Goal: Transaction & Acquisition: Obtain resource

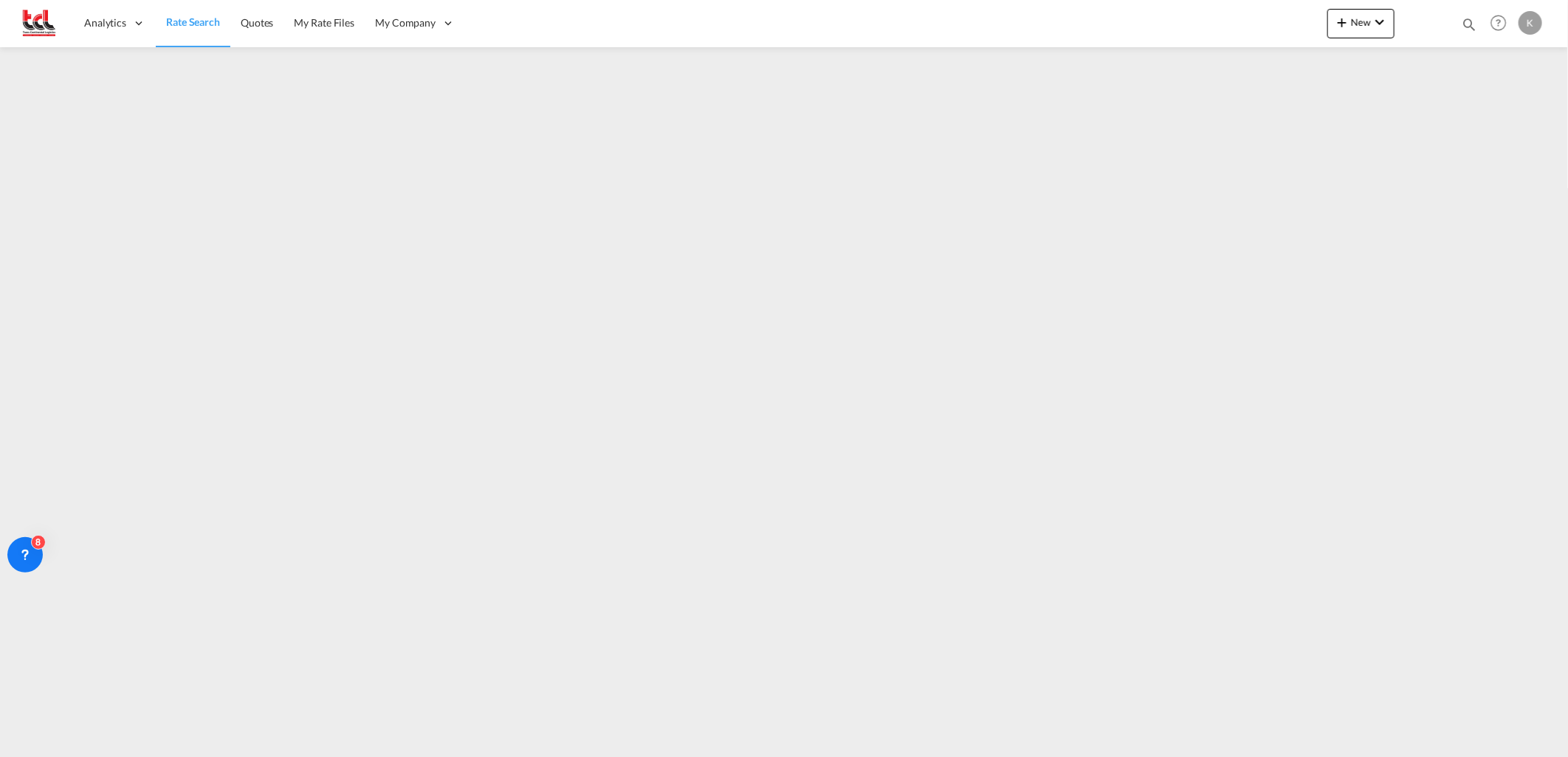
click at [192, 23] on span "Rate Search" at bounding box center [193, 22] width 54 height 13
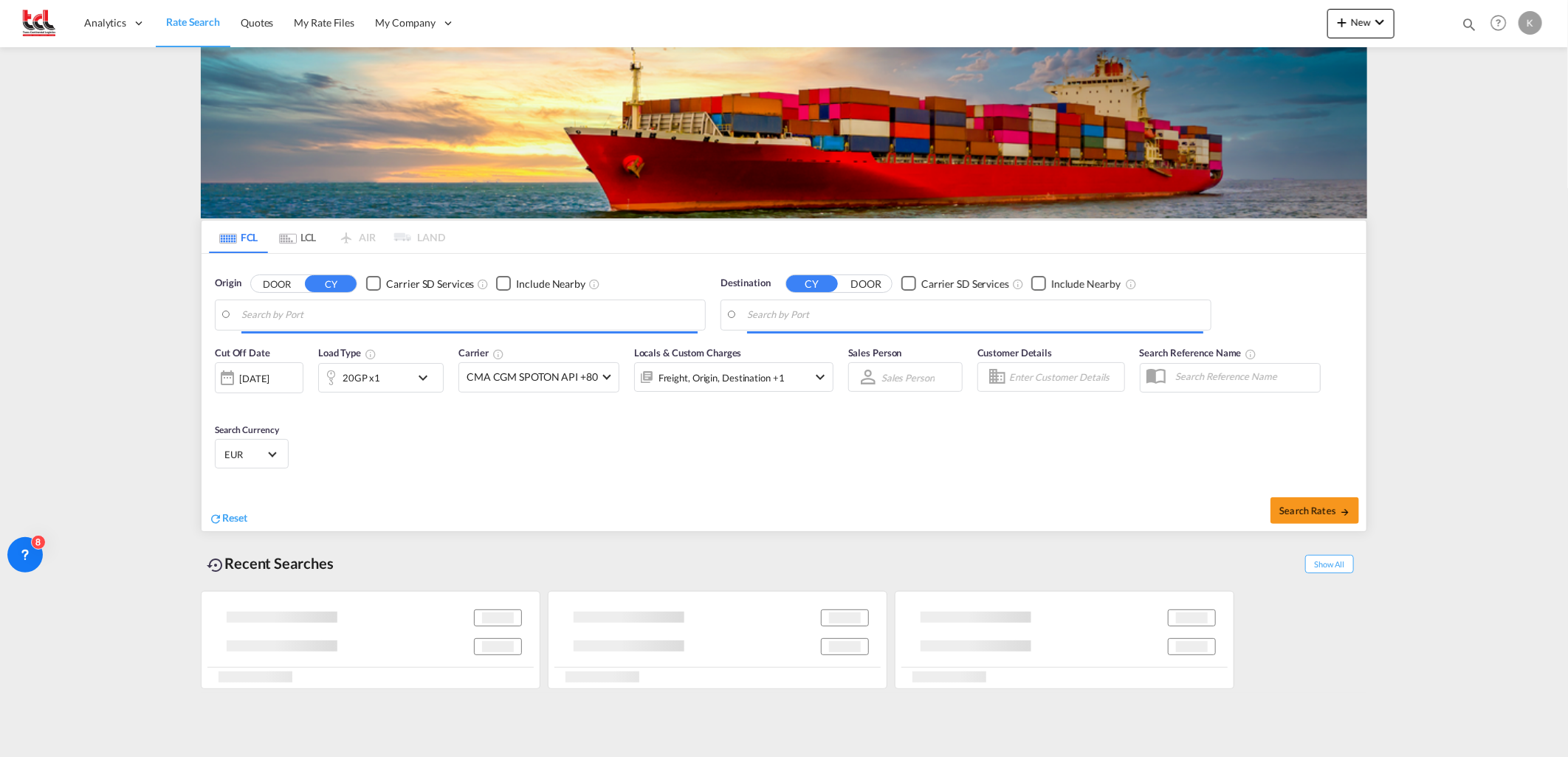
type input "[GEOGRAPHIC_DATA], BEANR"
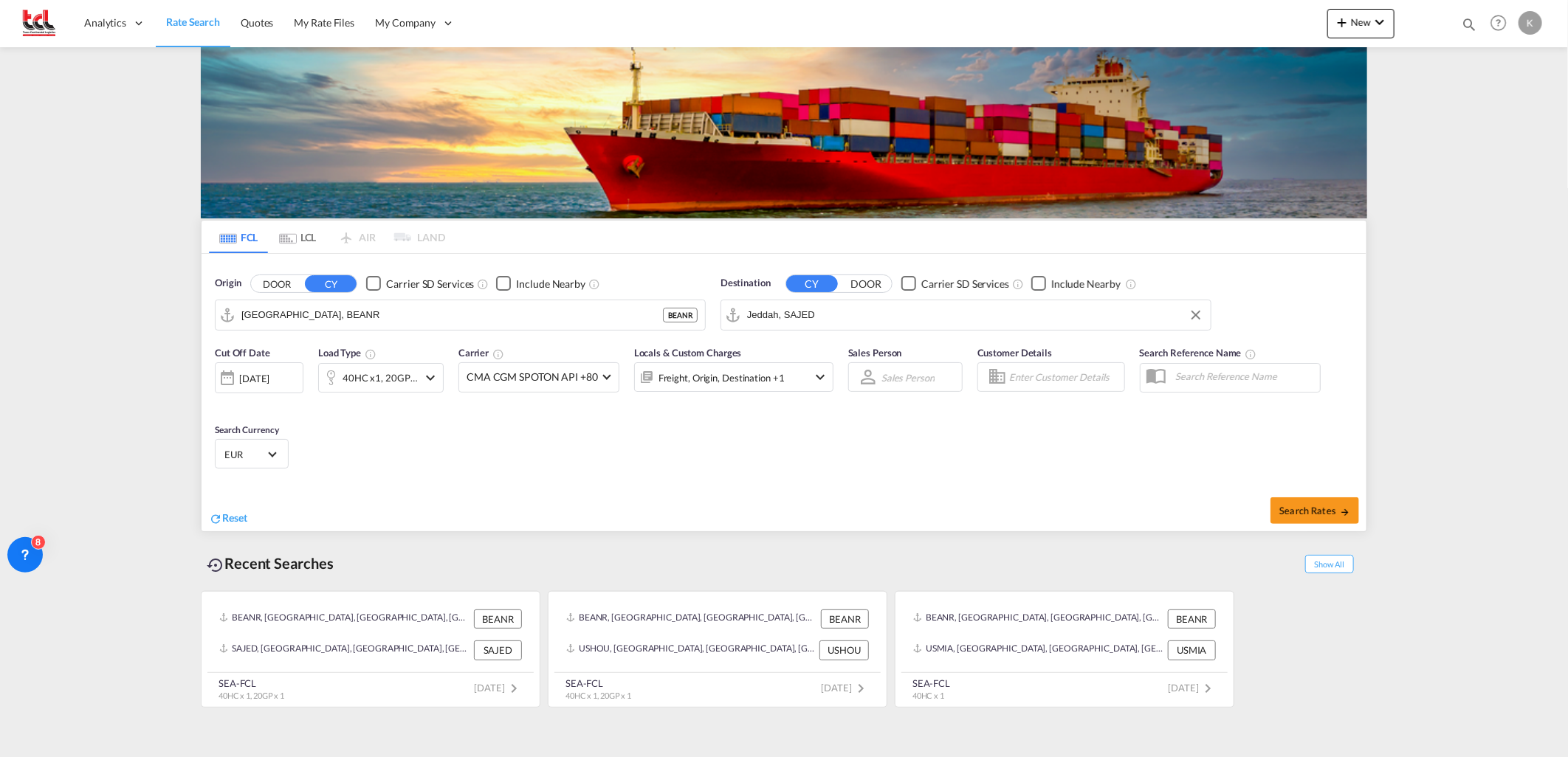
click at [800, 318] on input "Jeddah, SAJED" at bounding box center [975, 315] width 456 height 23
click at [421, 374] on div "40HC x1, 20GP x1" at bounding box center [381, 378] width 125 height 30
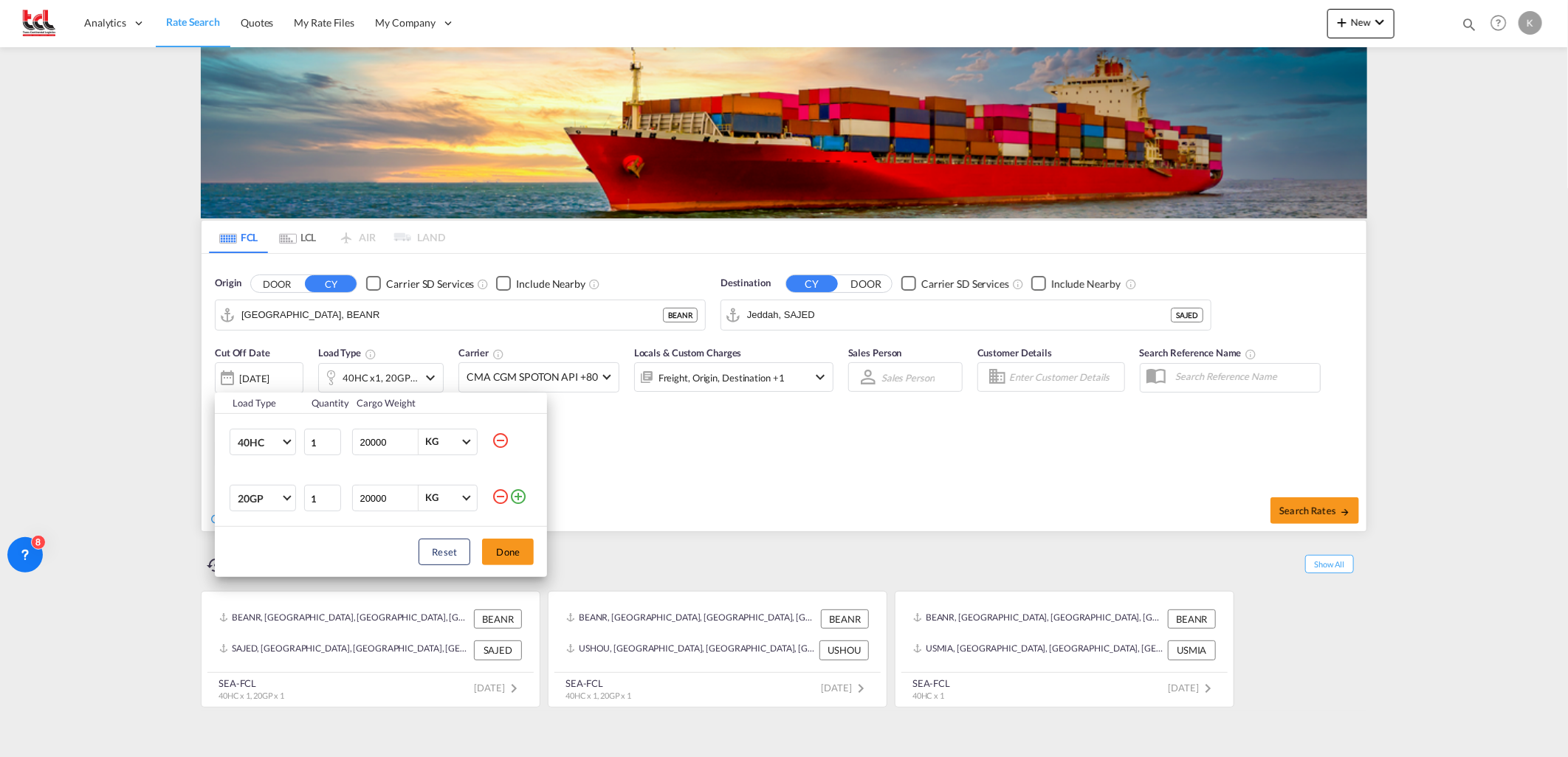
click at [504, 445] on md-icon "icon-minus-circle-outline" at bounding box center [500, 441] width 18 height 18
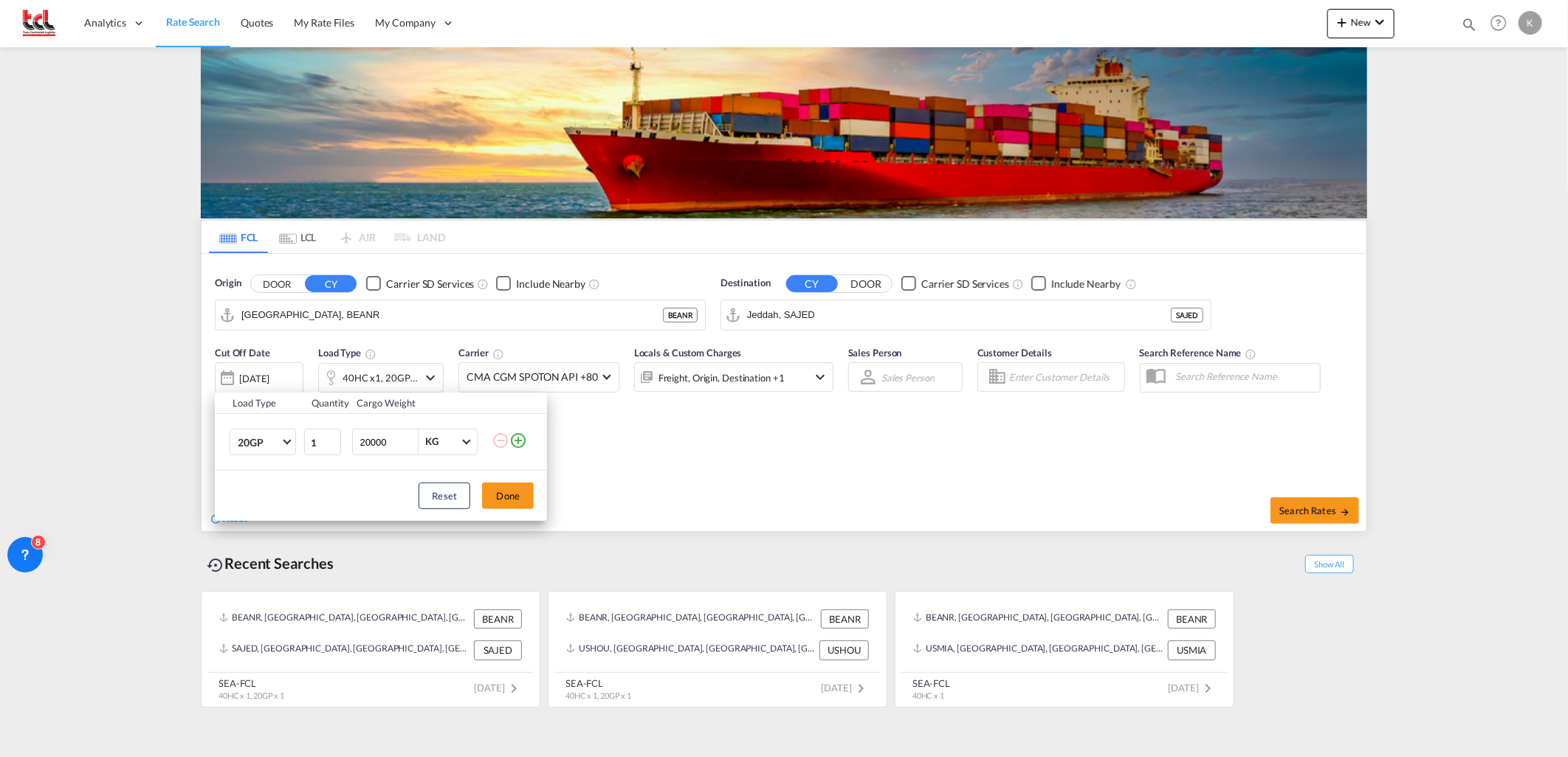
drag, startPoint x: 802, startPoint y: 312, endPoint x: 832, endPoint y: 311, distance: 30.0
click at [803, 312] on div "Load Type Quantity Cargo Weight 20GP 20GP 40GP 40HC 45HC 20RE 40RE 40HR 20OT 40…" at bounding box center [784, 378] width 1568 height 757
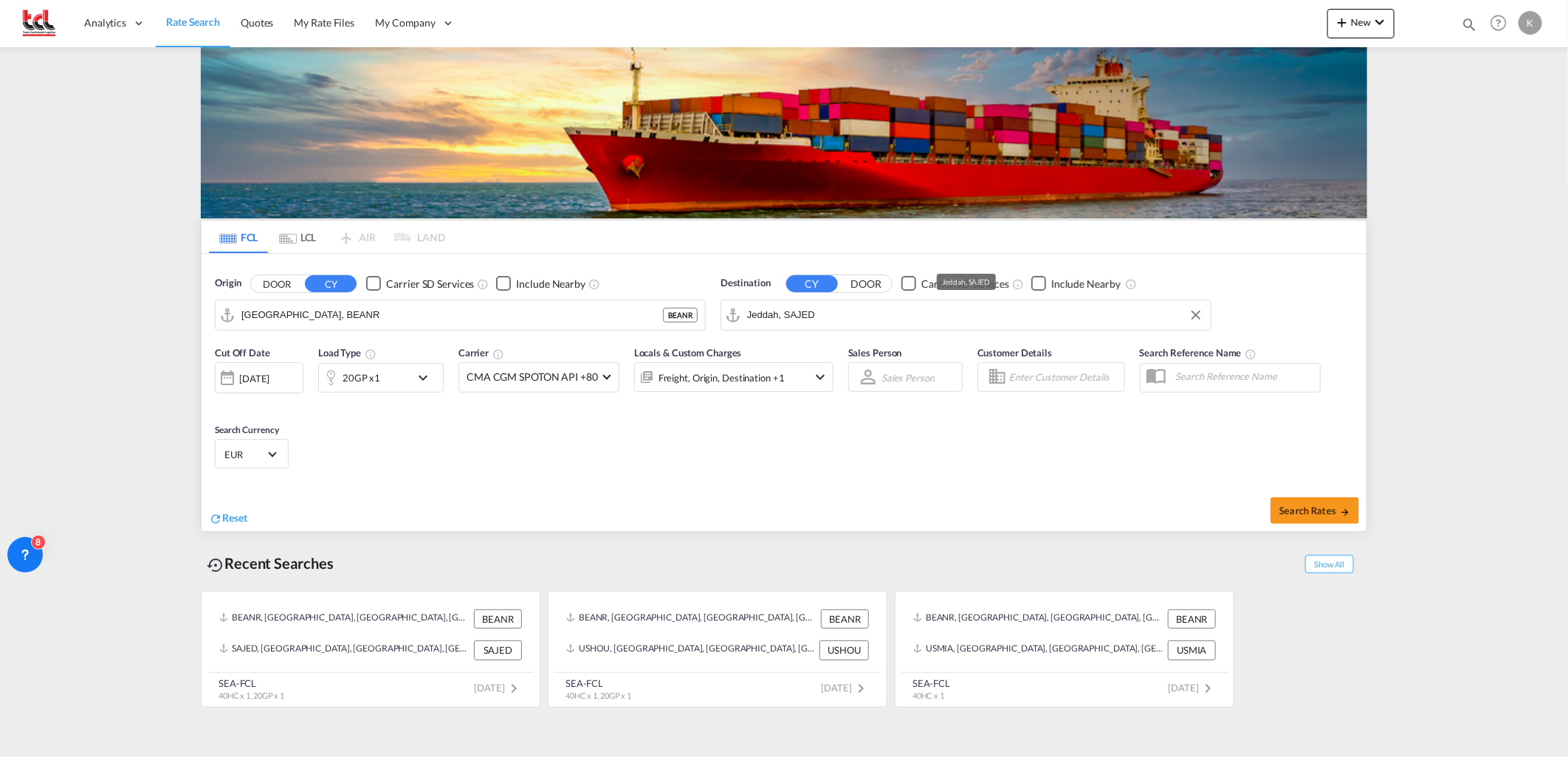
click at [832, 311] on input "Jeddah, SAJED" at bounding box center [975, 315] width 456 height 23
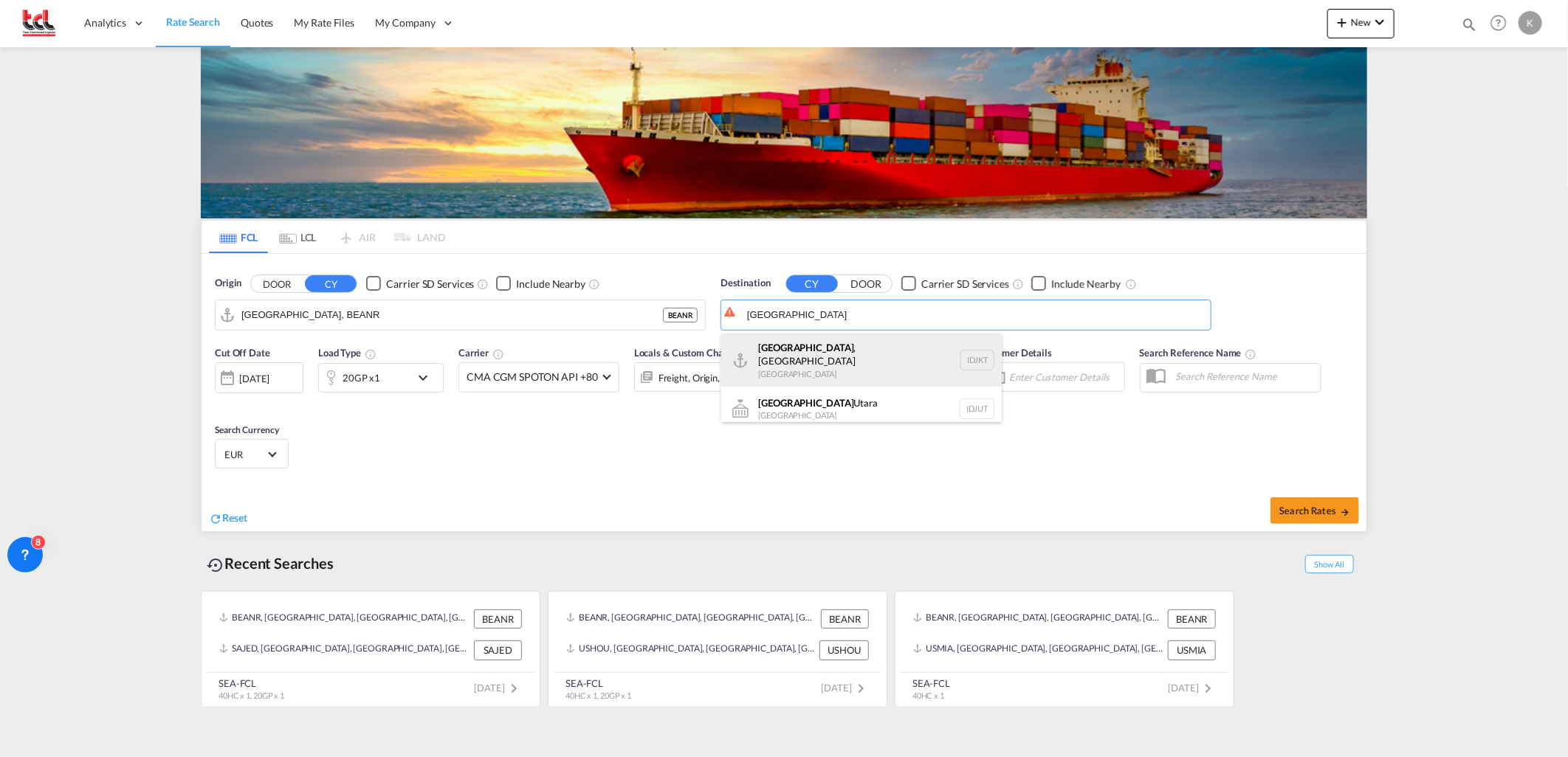
click at [800, 355] on div "[GEOGRAPHIC_DATA] , [GEOGRAPHIC_DATA] [GEOGRAPHIC_DATA] IDJKT" at bounding box center [861, 360] width 280 height 53
type input "[GEOGRAPHIC_DATA], [GEOGRAPHIC_DATA], IDJKT"
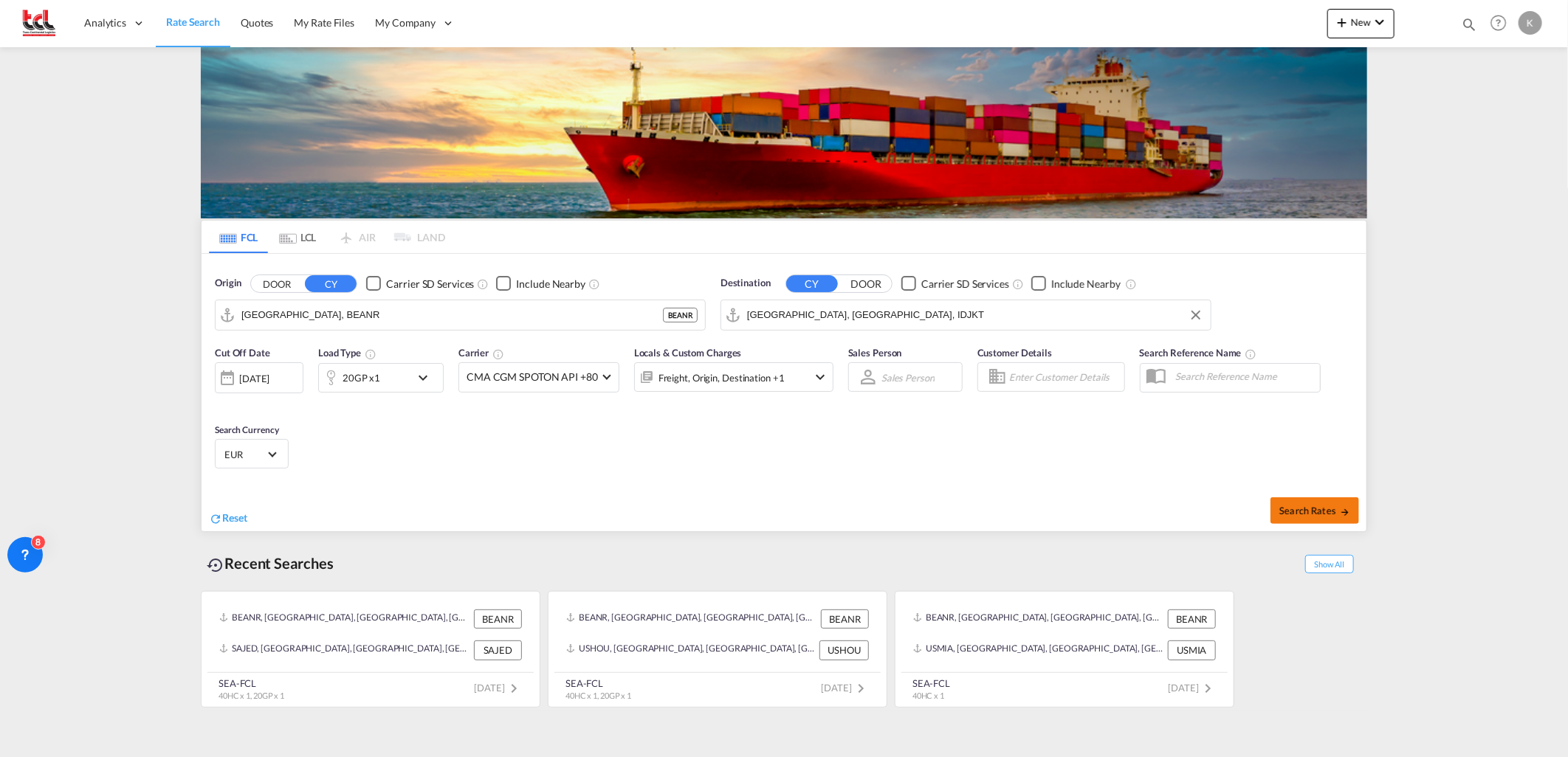
click at [1304, 512] on span "Search Rates" at bounding box center [1315, 510] width 71 height 12
type input "BEANR to IDJKT / [DATE]"
